Goal: Use online tool/utility: Utilize a website feature to perform a specific function

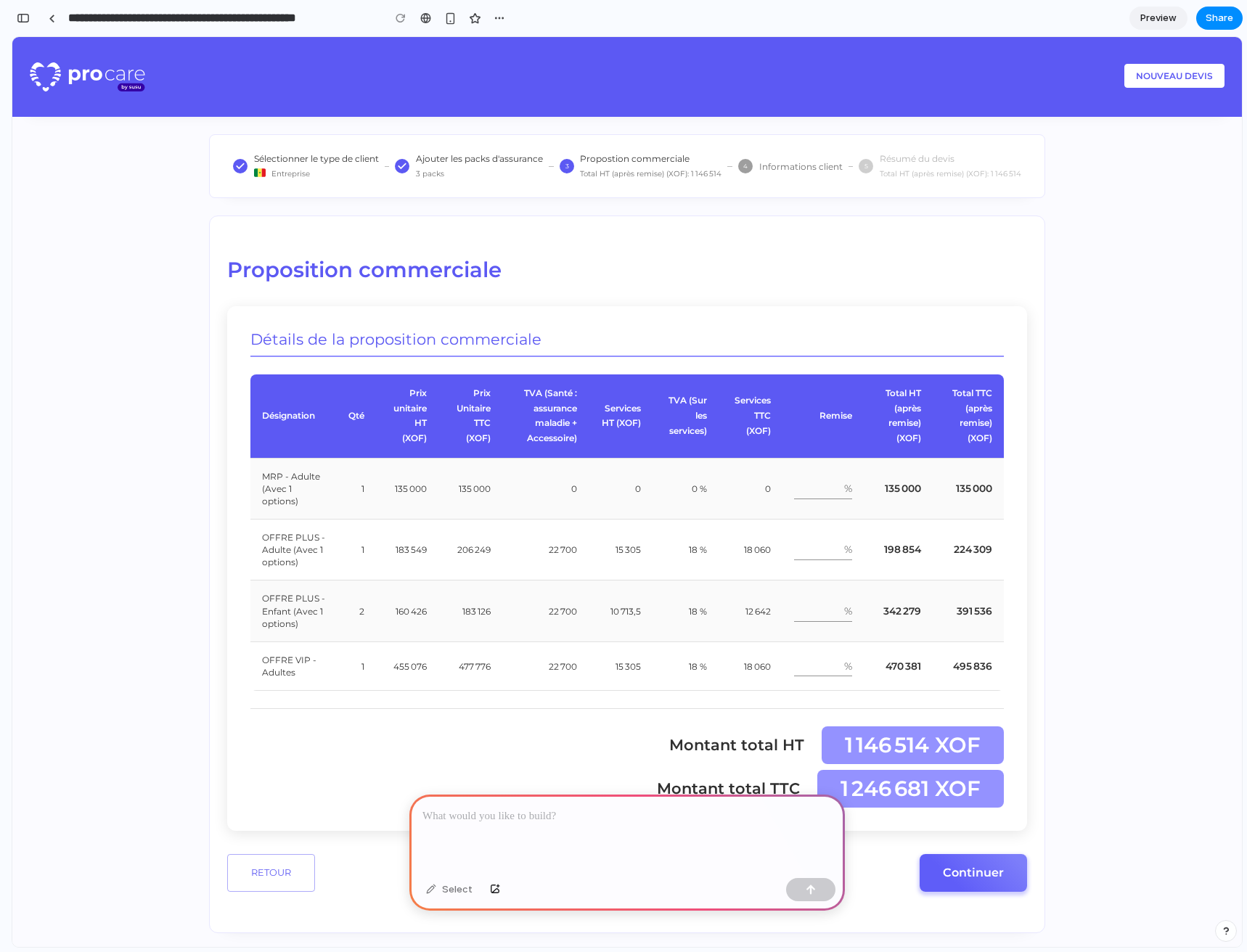
click at [629, 828] on div at bounding box center [626, 833] width 435 height 77
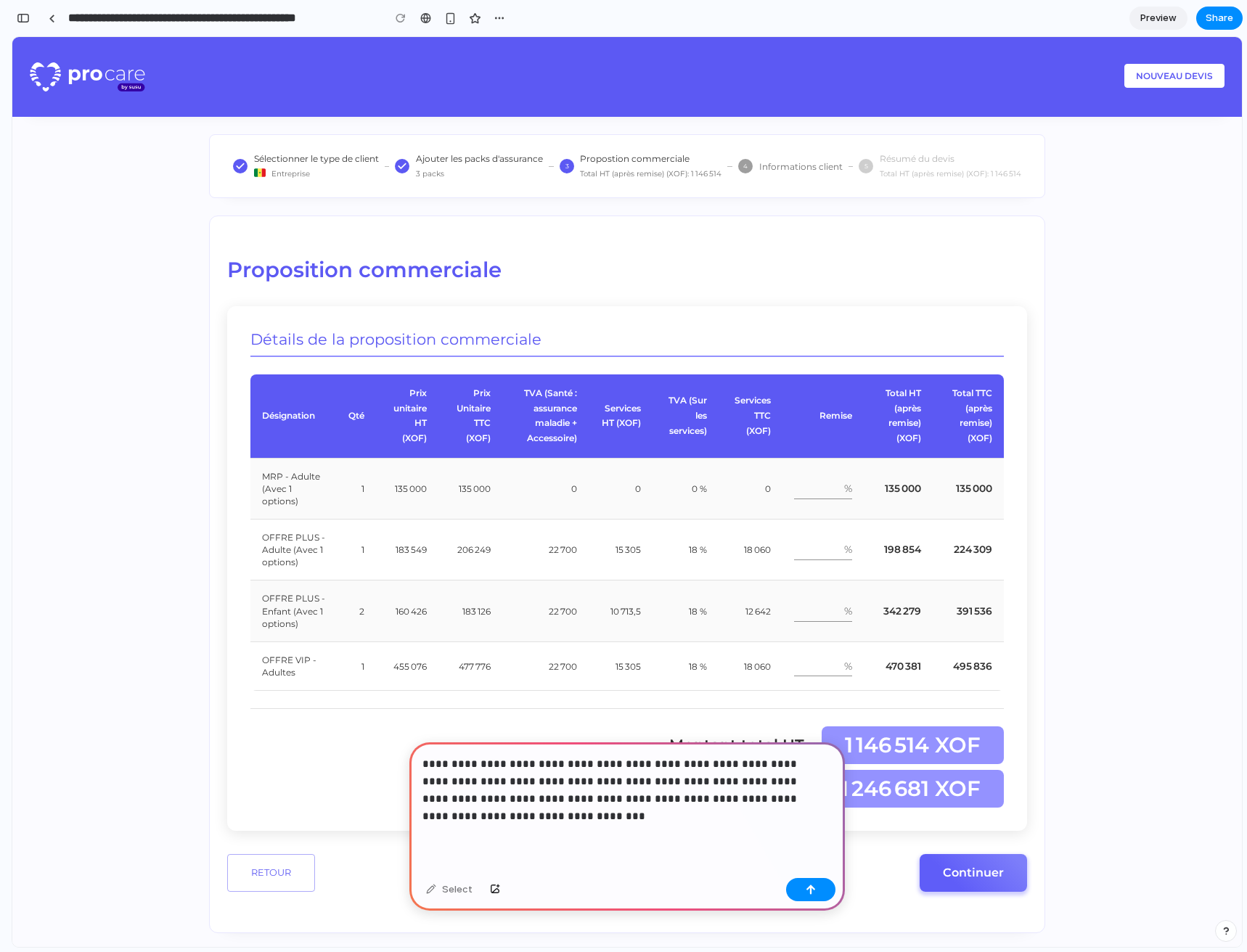
click at [631, 799] on p "**********" at bounding box center [624, 789] width 404 height 69
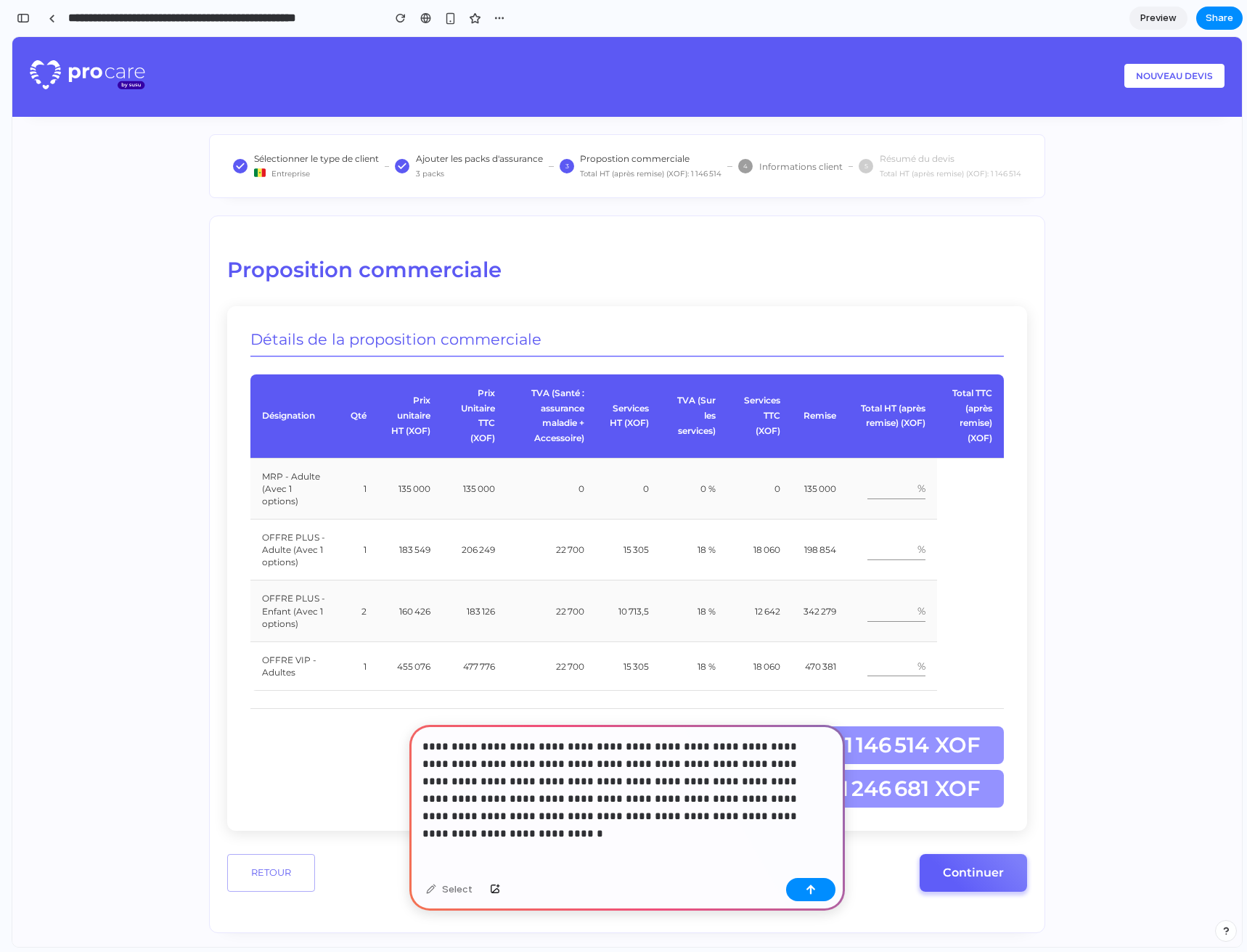
click at [575, 816] on p "**********" at bounding box center [624, 781] width 404 height 87
click at [814, 890] on div "button" at bounding box center [811, 890] width 11 height 11
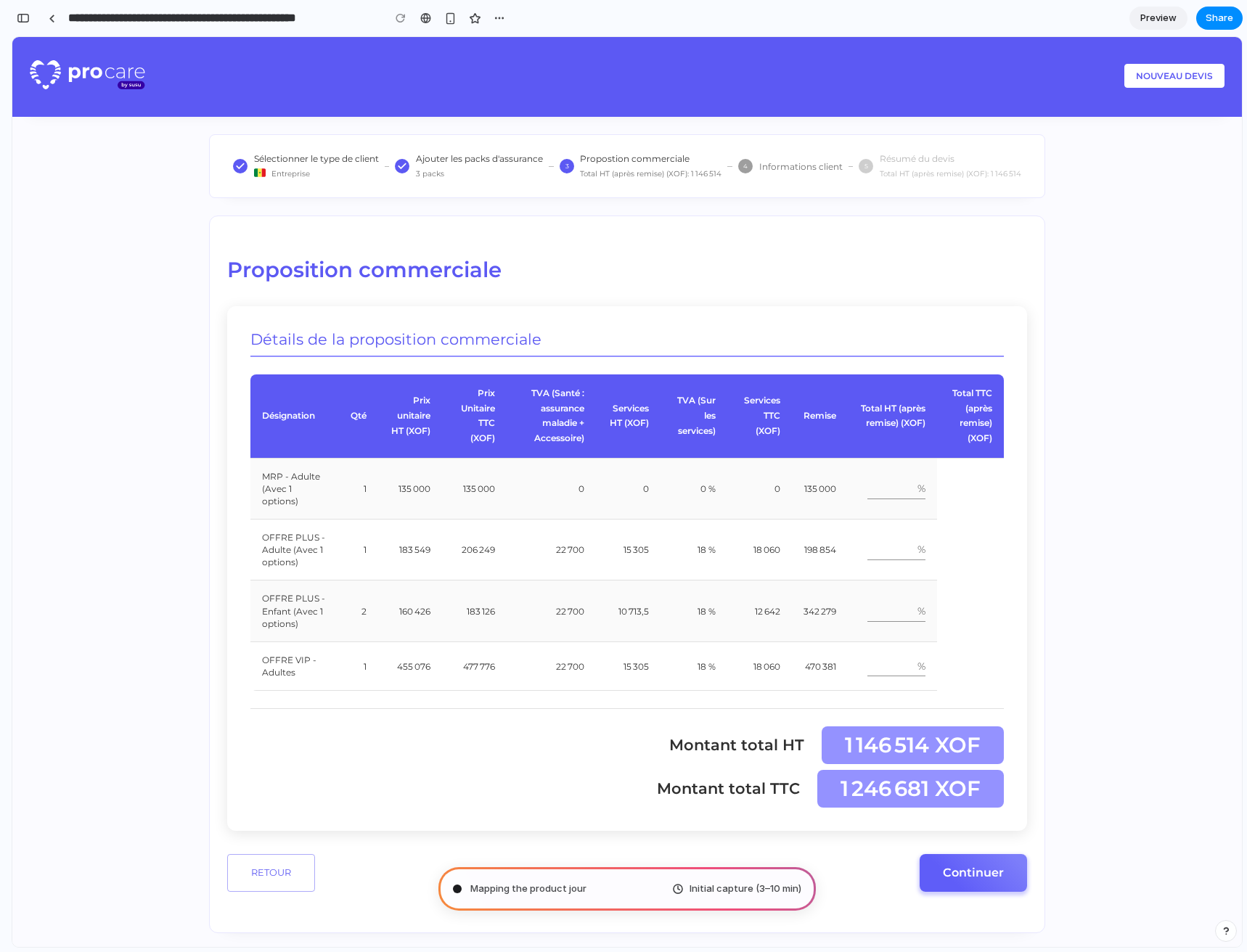
type input "**********"
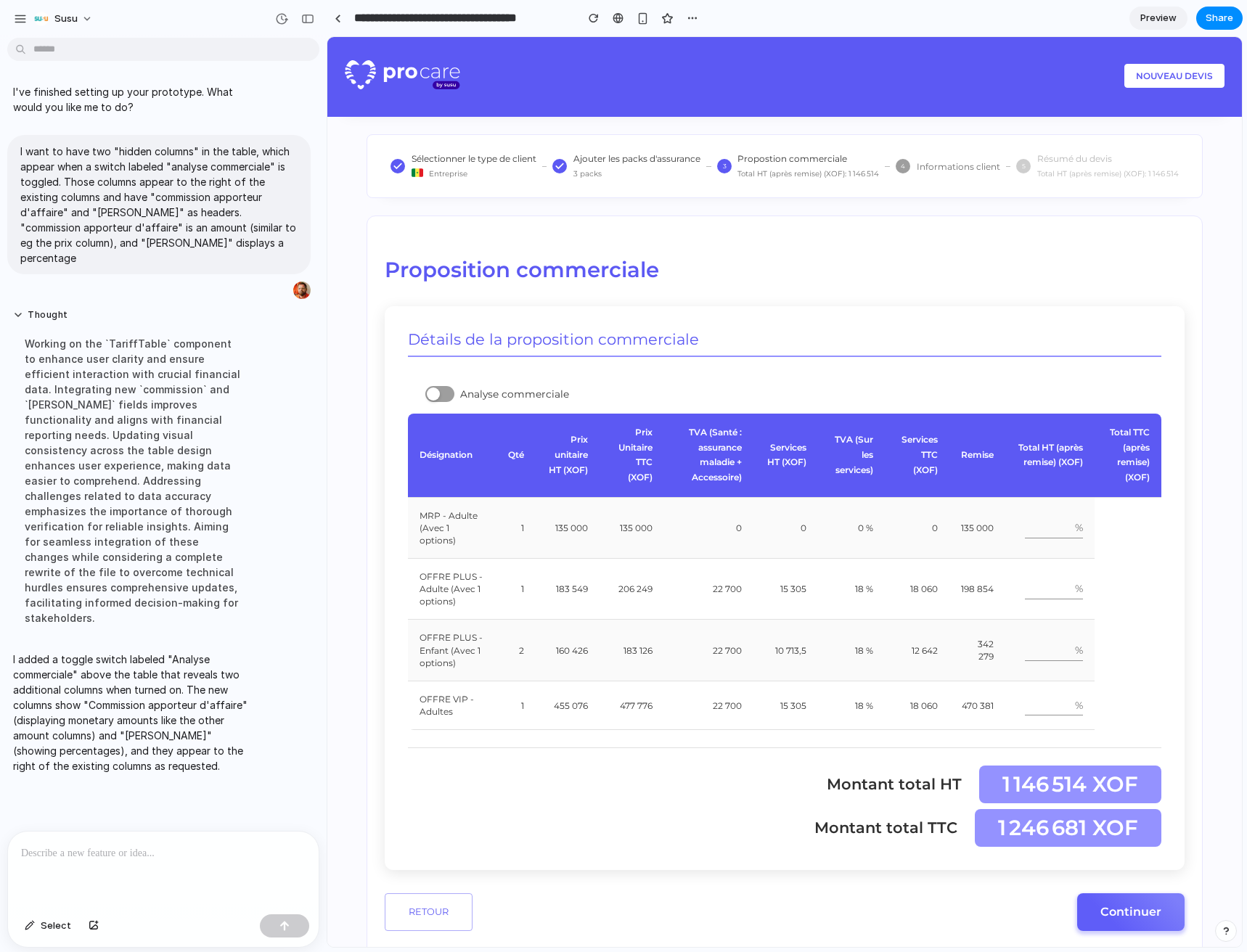
click at [450, 394] on label "Analyse commerciale" at bounding box center [497, 394] width 143 height 16
click at [435, 386] on div at bounding box center [440, 394] width 29 height 16
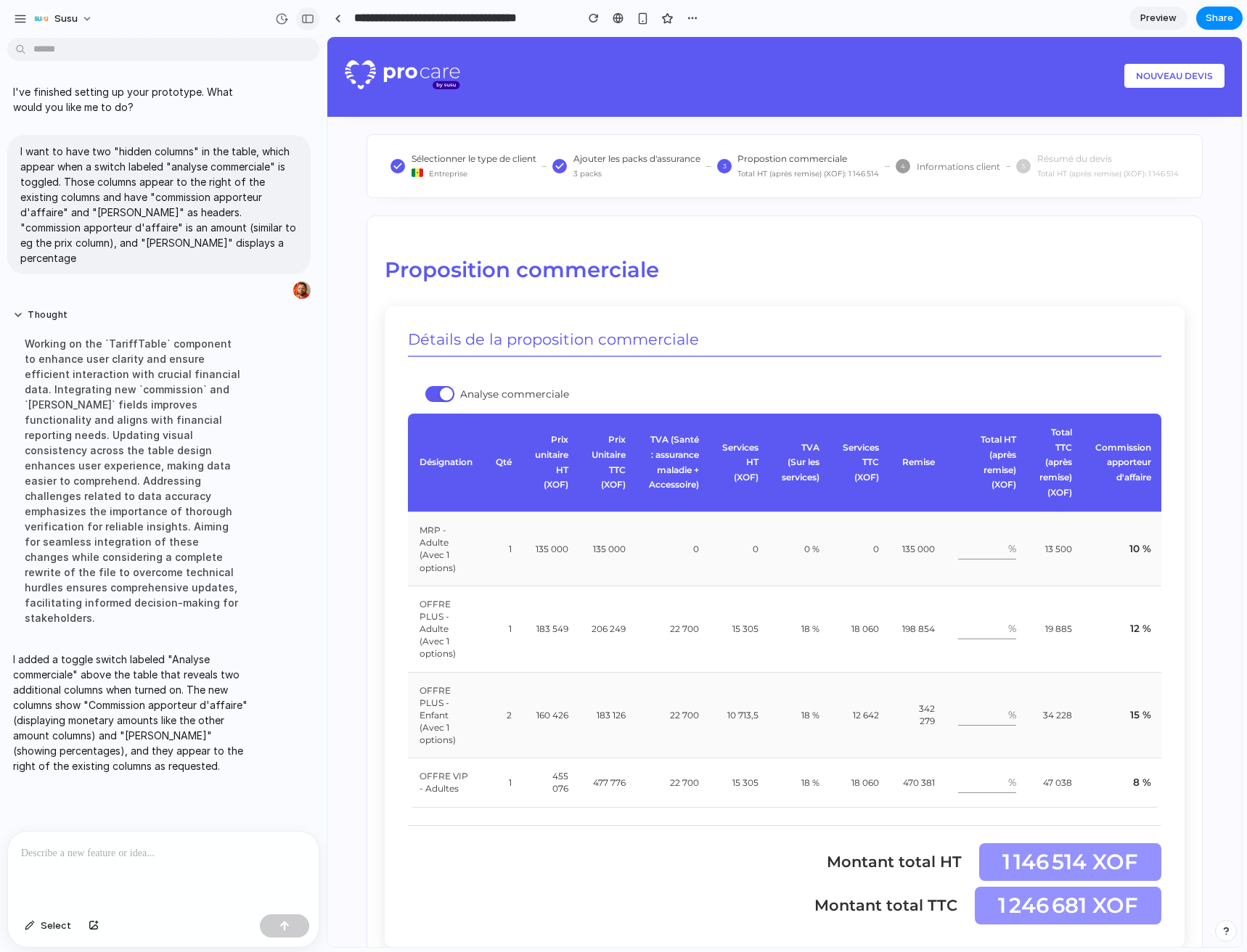
click at [308, 17] on div "button" at bounding box center [307, 19] width 13 height 11
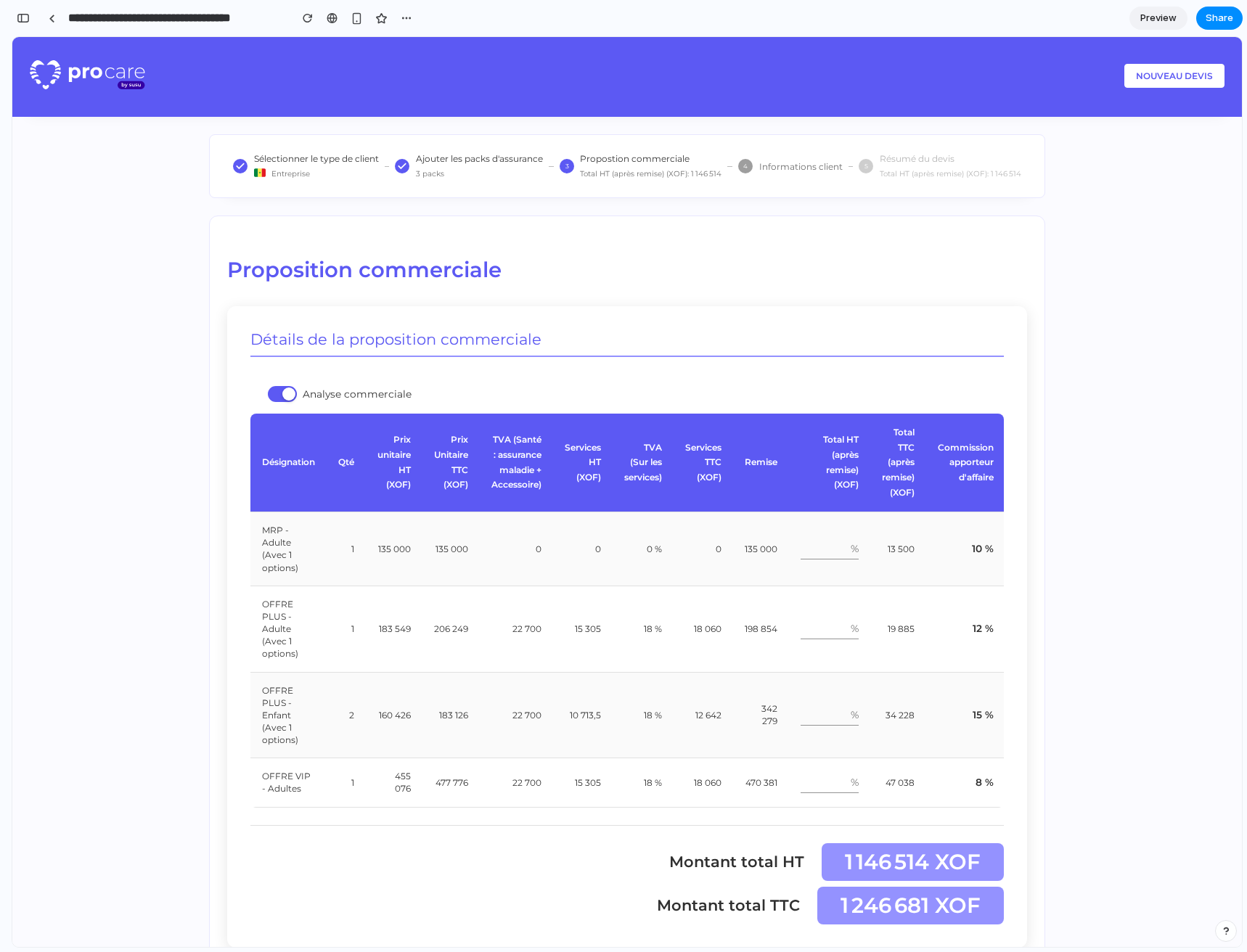
scroll to position [0, 75]
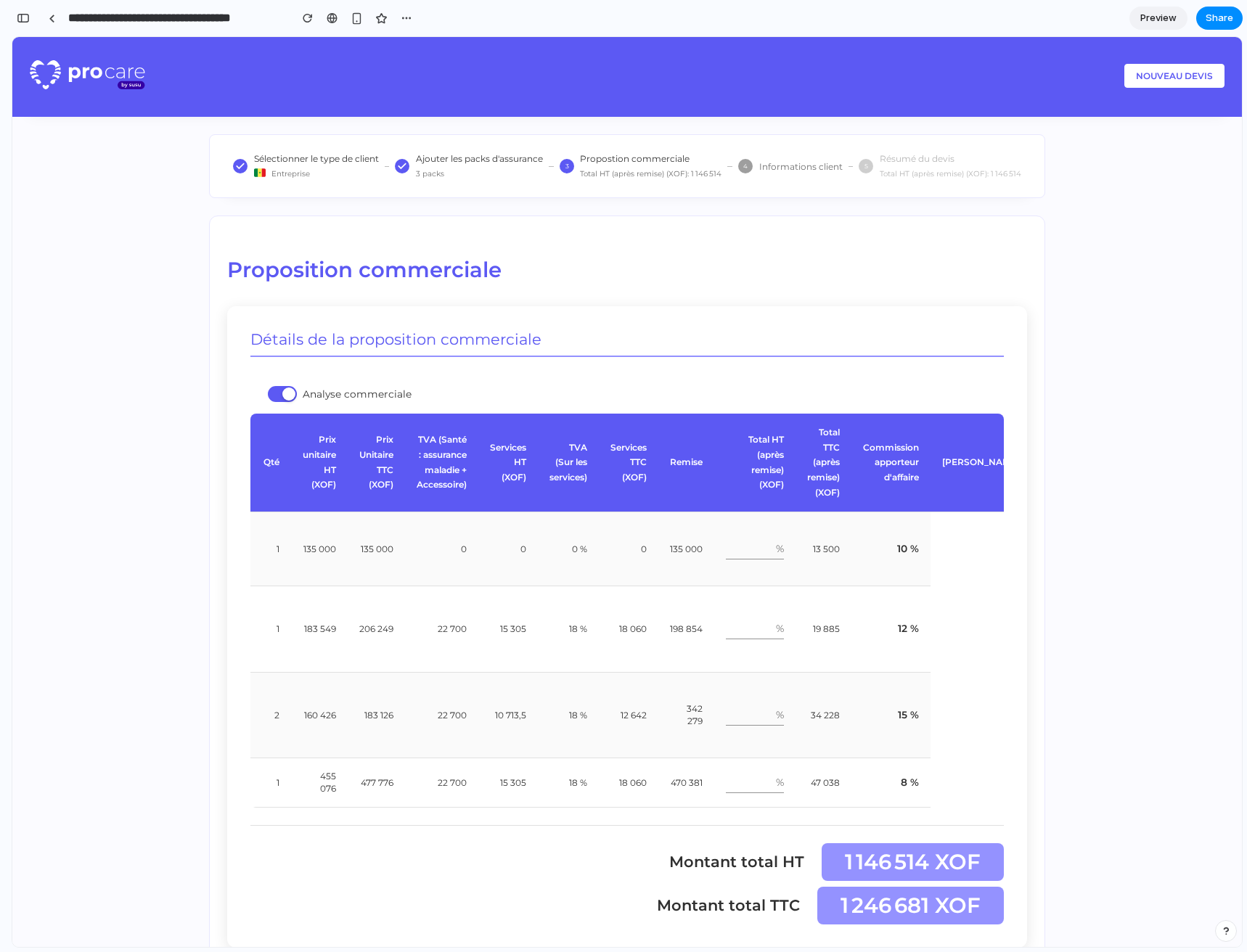
click at [847, 540] on td "13 500" at bounding box center [823, 549] width 56 height 74
click at [276, 392] on div at bounding box center [282, 394] width 29 height 16
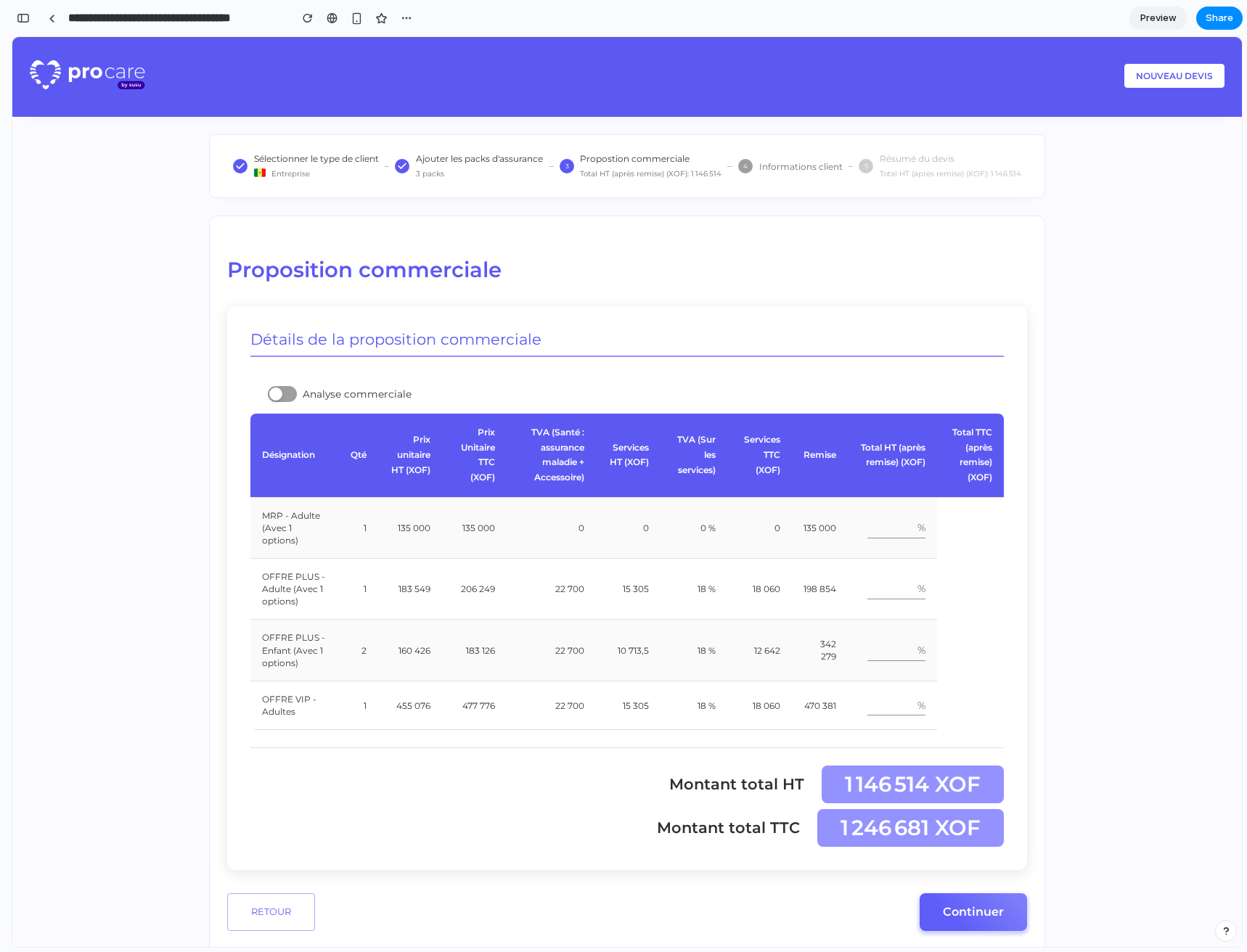
scroll to position [0, 0]
click at [276, 392] on div at bounding box center [275, 394] width 13 height 13
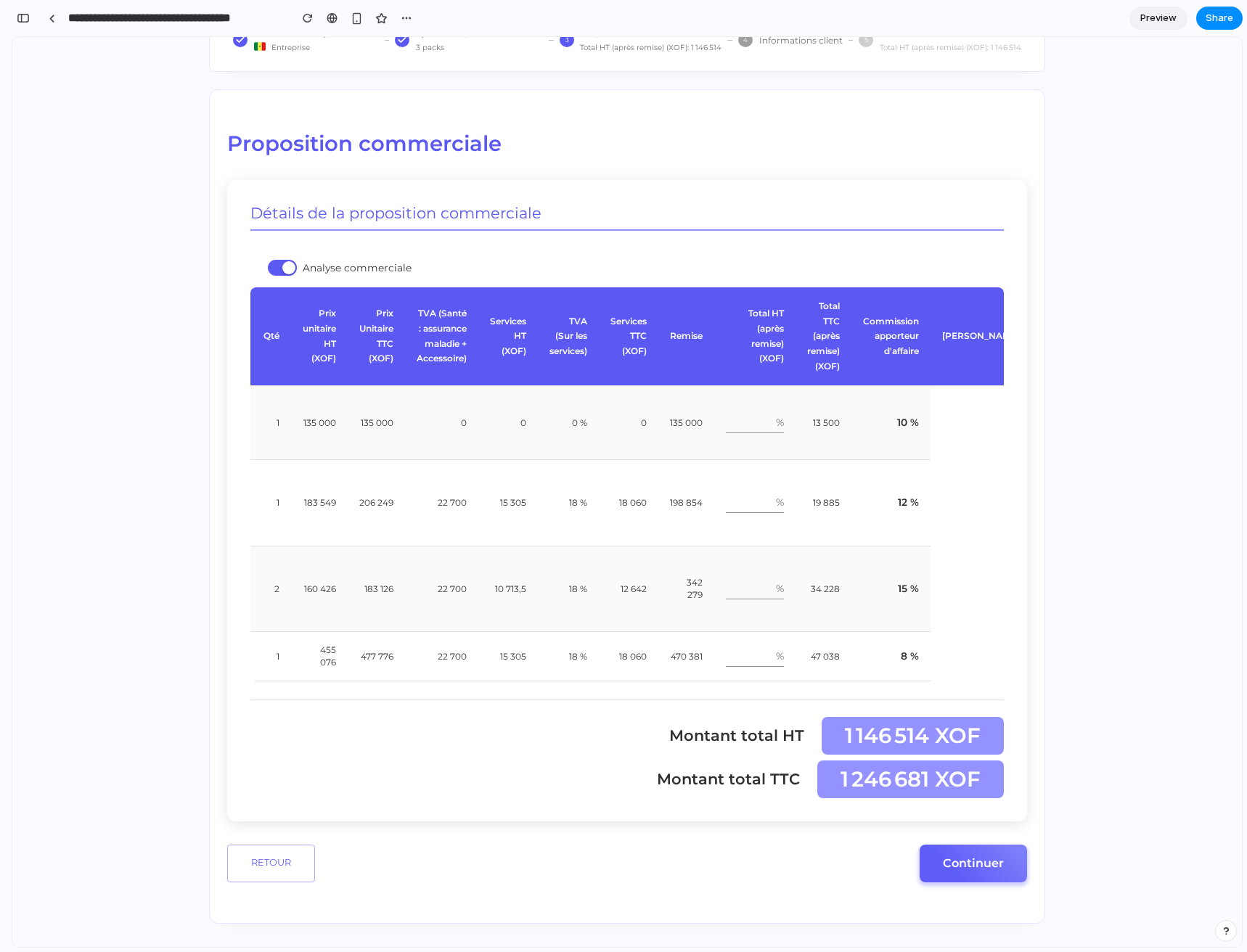
scroll to position [148, 0]
click at [27, 18] on div "button" at bounding box center [23, 18] width 13 height 11
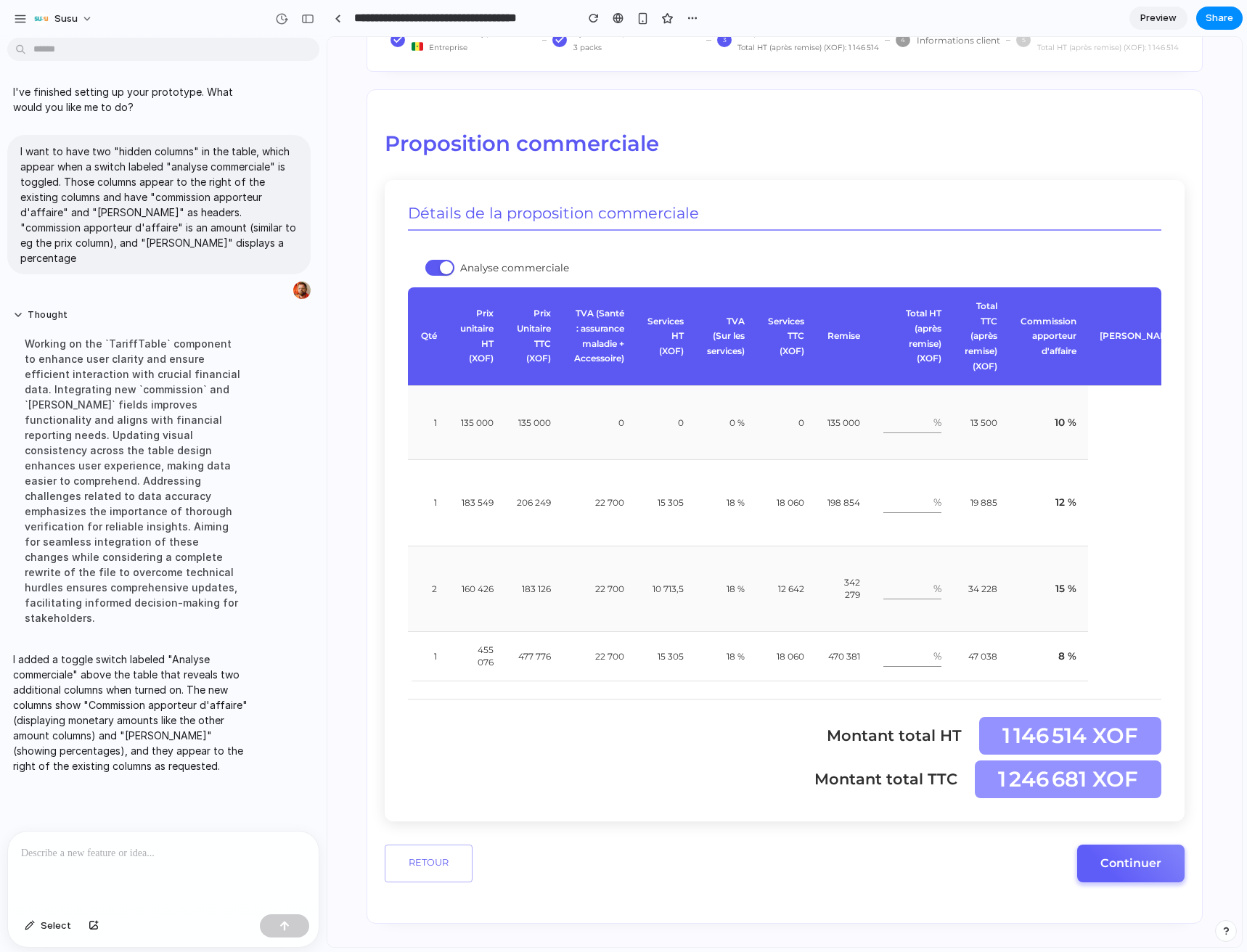
click at [206, 845] on p at bounding box center [163, 854] width 284 height 18
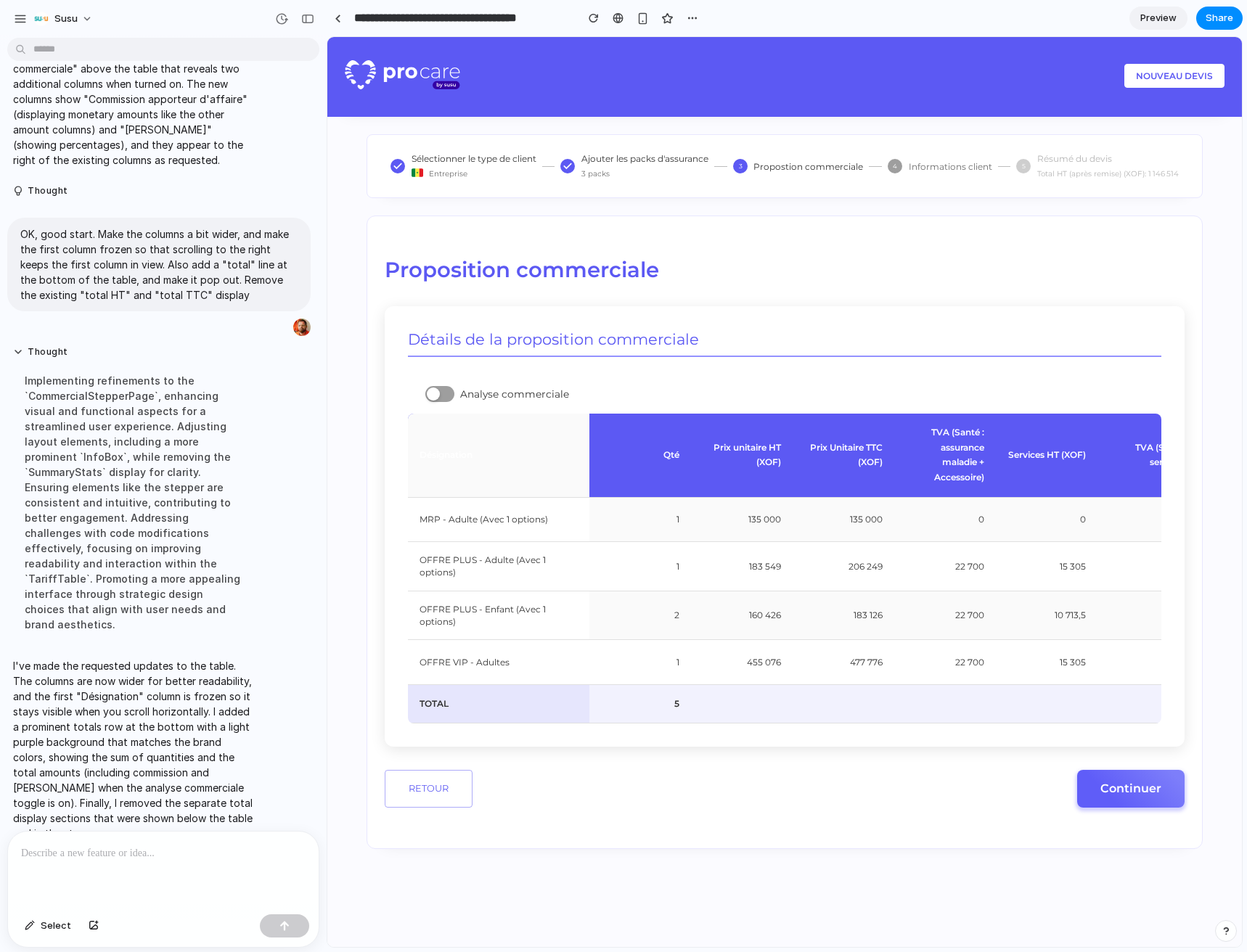
scroll to position [0, 0]
